Goal: Information Seeking & Learning: Learn about a topic

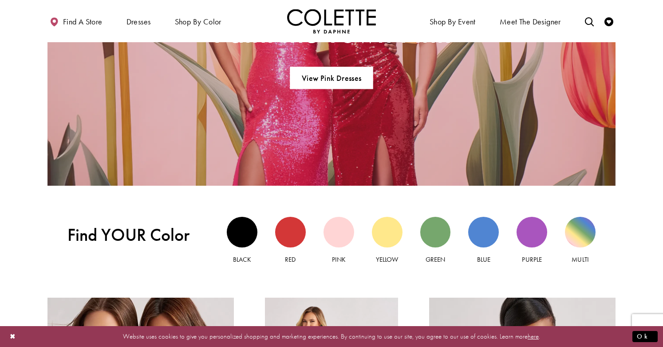
scroll to position [710, 0]
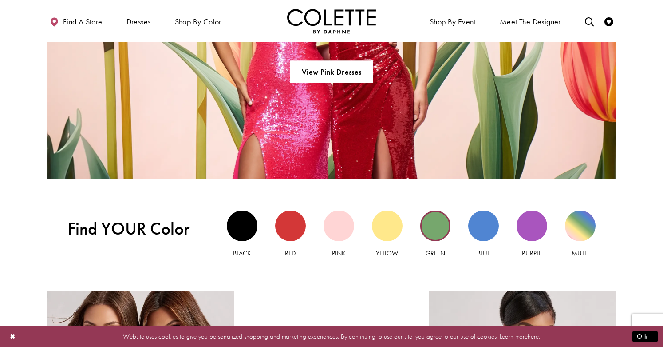
click at [429, 226] on div "Green view" at bounding box center [436, 226] width 31 height 31
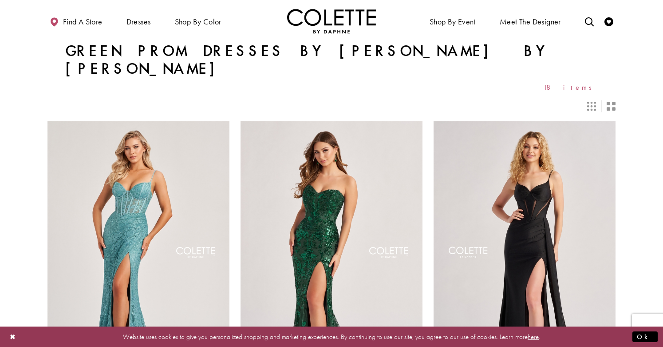
click at [614, 102] on icon "Switch layout to 2 columns" at bounding box center [611, 106] width 9 height 9
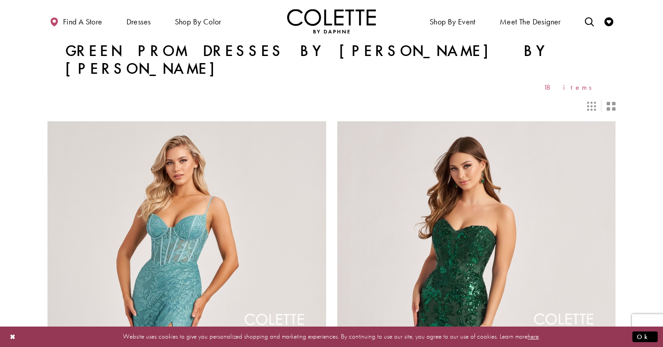
click at [588, 102] on icon "Switch layout to 3 columns" at bounding box center [592, 106] width 9 height 9
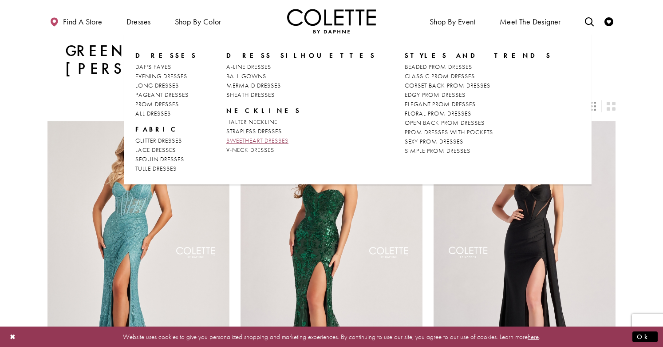
click at [235, 139] on span "SWEETHEART DRESSES" at bounding box center [257, 140] width 62 height 8
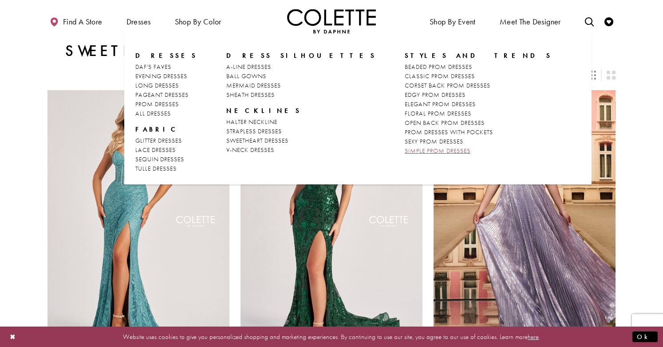
click at [405, 150] on span "SIMPLE PROM DRESSES" at bounding box center [438, 151] width 66 height 8
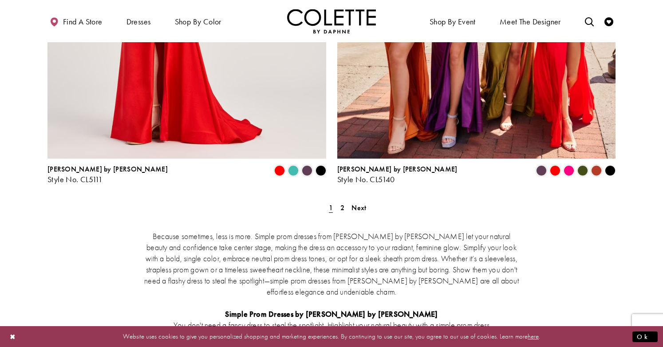
scroll to position [1644, 0]
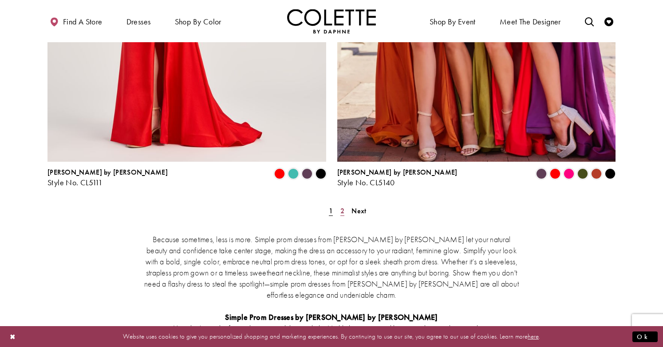
click at [342, 206] on span "2" at bounding box center [343, 210] width 4 height 9
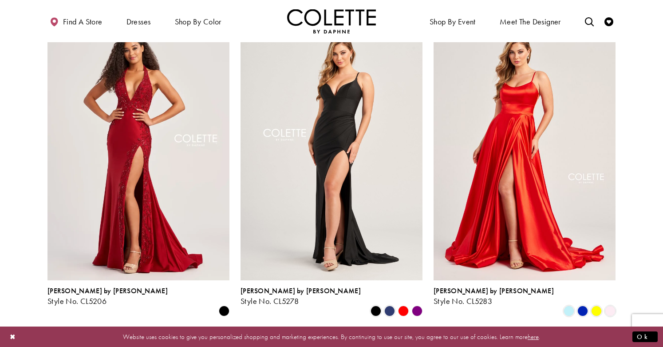
scroll to position [414, 0]
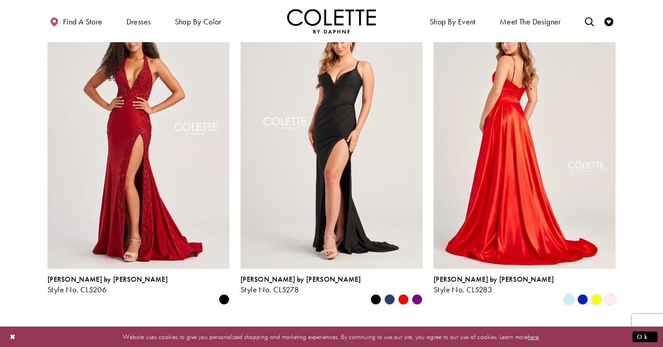
click at [545, 195] on img "Visit Colette by Daphne Style No. CL5283 Page" at bounding box center [525, 136] width 182 height 265
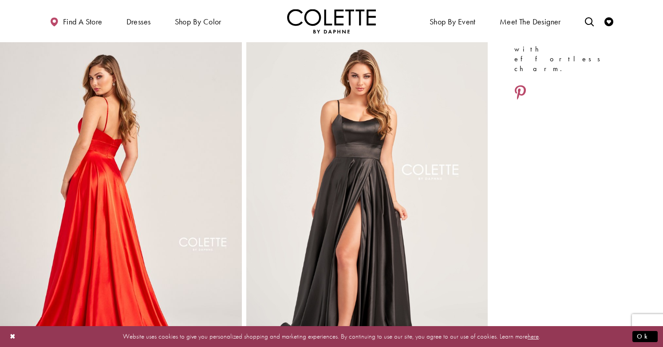
scroll to position [449, 0]
